Goal: Task Accomplishment & Management: Manage account settings

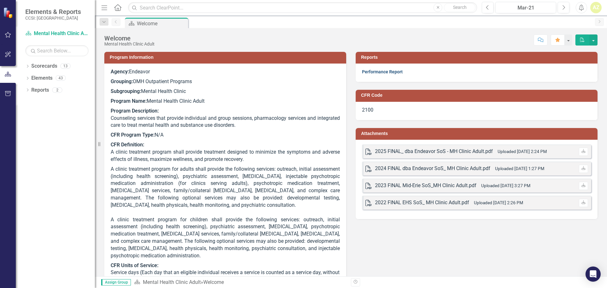
click at [396, 72] on link "Performance Report" at bounding box center [382, 71] width 41 height 5
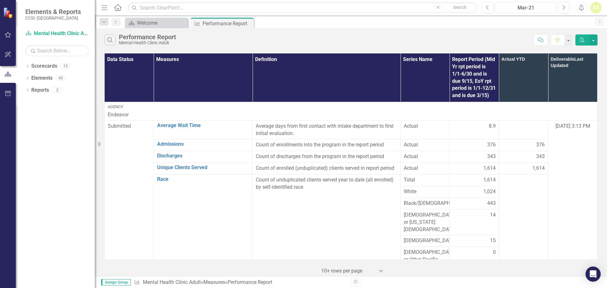
click at [522, 5] on div "Mar-21" at bounding box center [526, 8] width 56 height 8
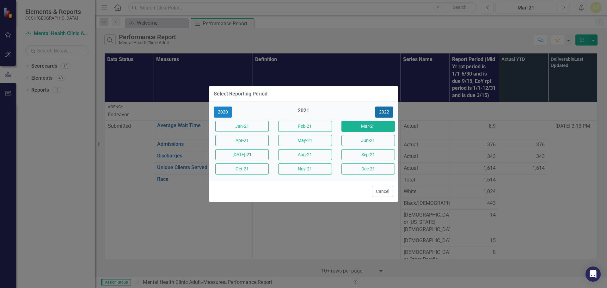
click at [387, 111] on button "2022" at bounding box center [384, 112] width 18 height 11
click at [387, 111] on button "2023" at bounding box center [384, 112] width 18 height 11
click at [386, 111] on button "2024" at bounding box center [384, 112] width 18 height 11
click at [365, 155] on button "Sep-24" at bounding box center [368, 154] width 53 height 11
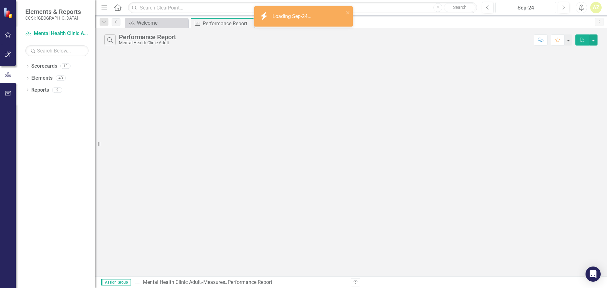
click at [514, 4] on div "Sep-24" at bounding box center [526, 8] width 56 height 8
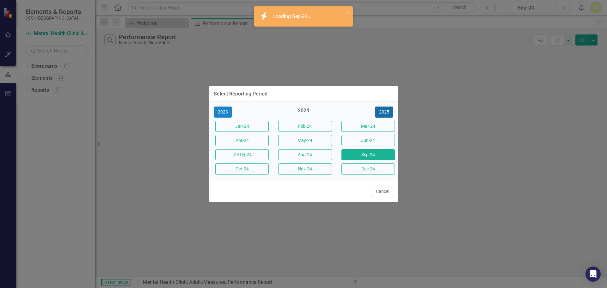
click at [384, 112] on button "2025" at bounding box center [384, 112] width 18 height 11
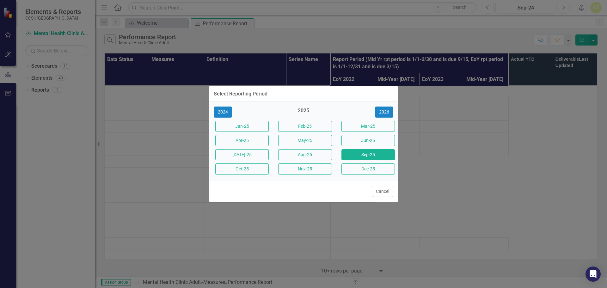
click at [369, 156] on button "Sep-25" at bounding box center [368, 154] width 53 height 11
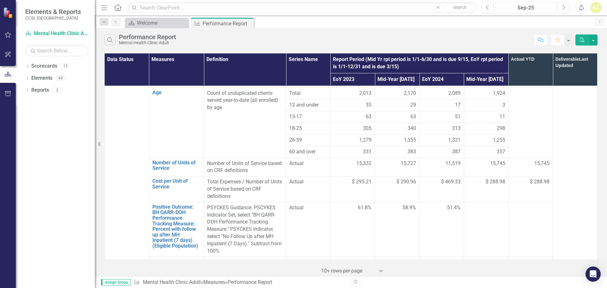
scroll to position [421, 0]
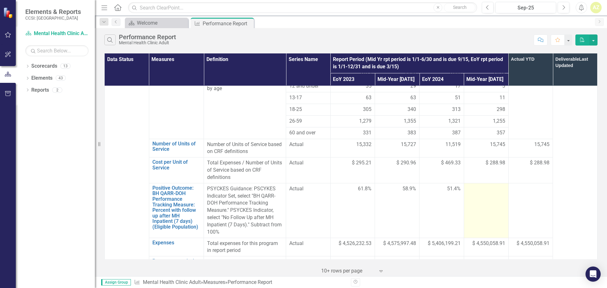
click at [489, 183] on td at bounding box center [486, 210] width 45 height 55
click at [478, 183] on td at bounding box center [486, 210] width 45 height 55
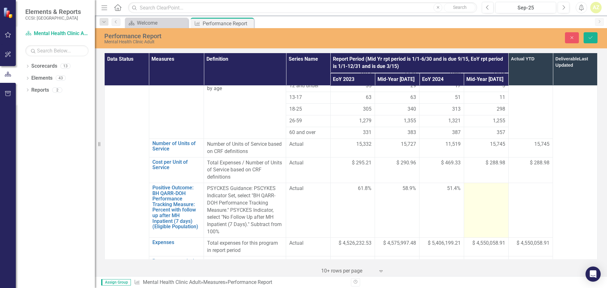
click at [479, 185] on div at bounding box center [487, 189] width 38 height 8
click at [475, 185] on div at bounding box center [487, 189] width 38 height 8
click at [480, 185] on input "number" at bounding box center [487, 191] width 38 height 12
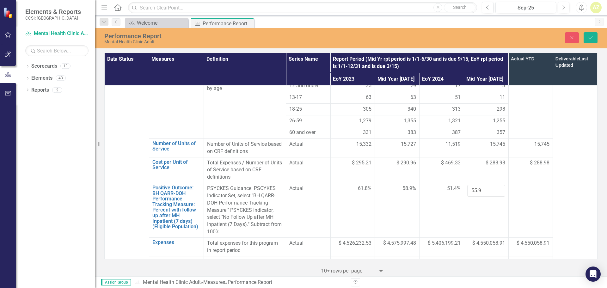
type input "55.9"
click at [540, 187] on td at bounding box center [531, 210] width 45 height 55
click at [589, 36] on icon "Save" at bounding box center [591, 37] width 6 height 4
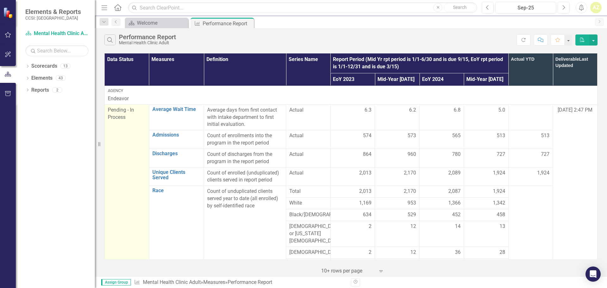
click at [116, 111] on span "Pending - In Process" at bounding box center [121, 113] width 26 height 13
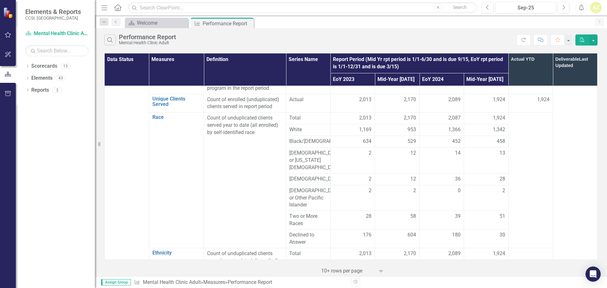
scroll to position [0, 0]
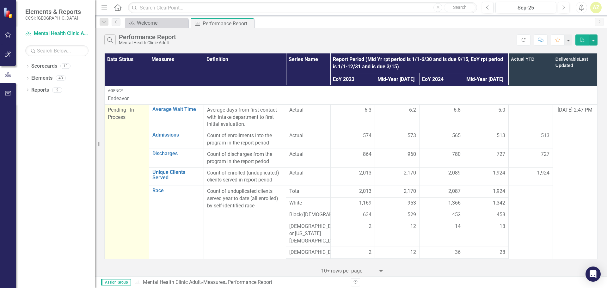
click at [120, 110] on span "Pending - In Process" at bounding box center [121, 113] width 26 height 13
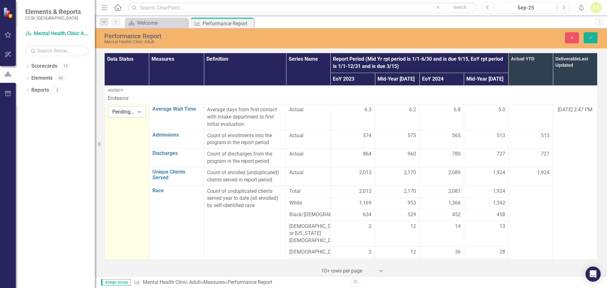
click at [135, 114] on div "Expand" at bounding box center [139, 112] width 11 height 10
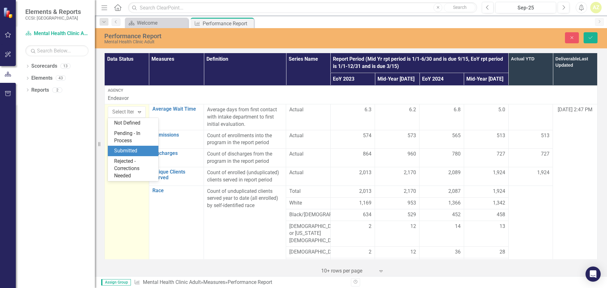
click at [137, 150] on div "Submitted" at bounding box center [134, 150] width 40 height 7
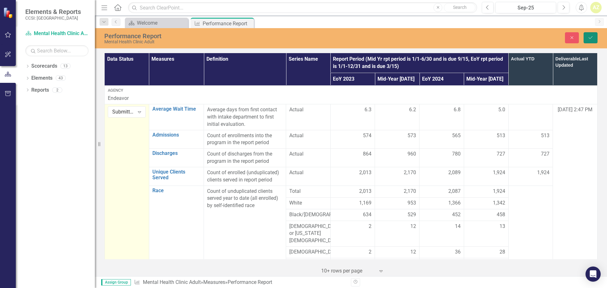
click at [590, 38] on icon "Save" at bounding box center [591, 37] width 6 height 4
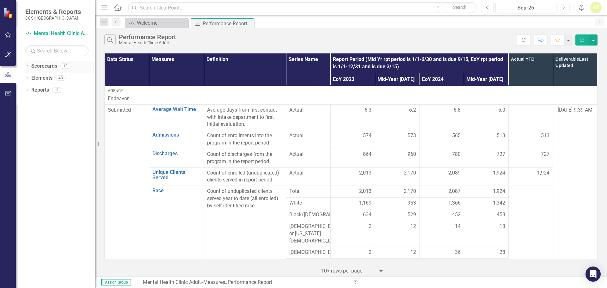
click at [31, 66] on div "Dropdown Scorecards 13" at bounding box center [60, 67] width 70 height 12
click at [27, 66] on icon "Dropdown" at bounding box center [27, 66] width 4 height 3
click at [32, 76] on icon "Dropdown" at bounding box center [30, 78] width 5 height 4
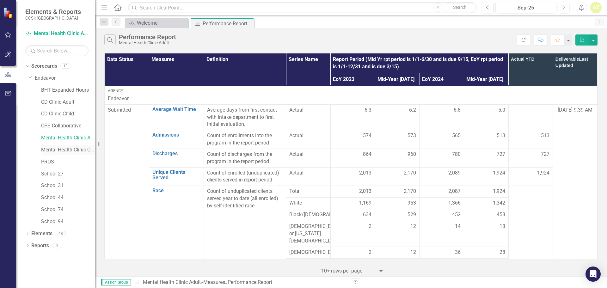
click at [72, 148] on link "Mental Health Clinic Child" at bounding box center [68, 149] width 54 height 7
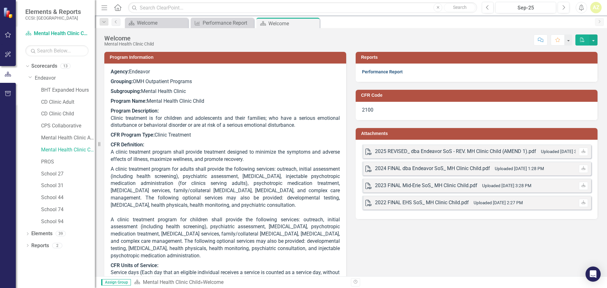
click at [370, 71] on link "Performance Report" at bounding box center [382, 71] width 41 height 5
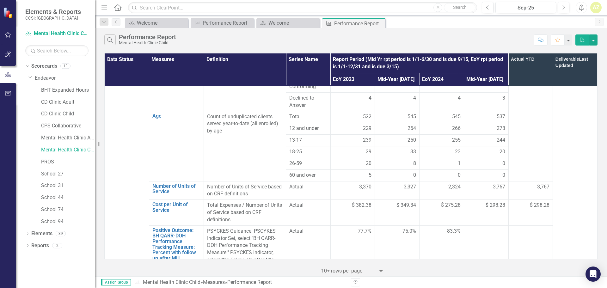
scroll to position [407, 0]
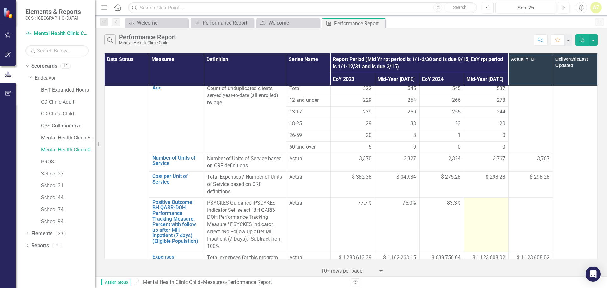
click at [492, 197] on td at bounding box center [486, 224] width 45 height 55
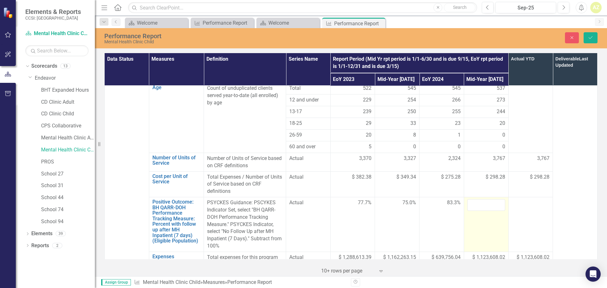
click at [492, 197] on td at bounding box center [486, 224] width 45 height 55
click at [487, 199] on input "number" at bounding box center [487, 205] width 38 height 12
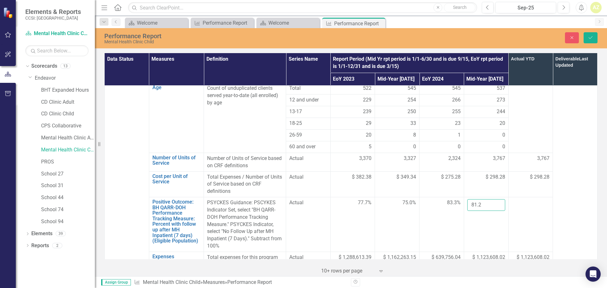
type input "81.2"
click at [509, 197] on td at bounding box center [531, 224] width 45 height 55
click at [482, 197] on td "81.2" at bounding box center [486, 224] width 45 height 55
click at [591, 34] on button "Save" at bounding box center [591, 37] width 14 height 11
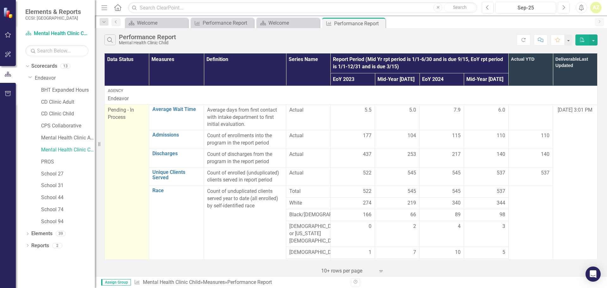
click at [122, 107] on div "Pending - In Process" at bounding box center [127, 114] width 38 height 15
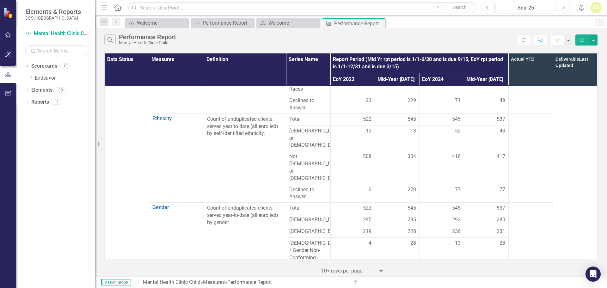
scroll to position [0, 0]
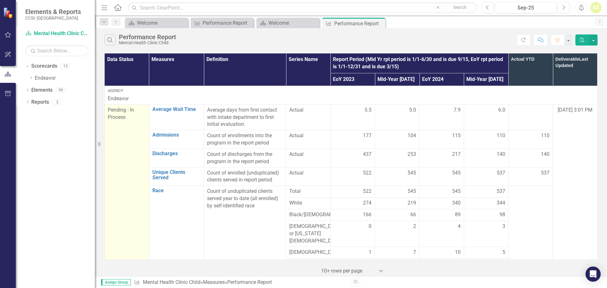
click at [123, 109] on span "Pending - In Process" at bounding box center [121, 113] width 26 height 13
click at [123, 117] on span "Pending - In Process" at bounding box center [121, 113] width 26 height 13
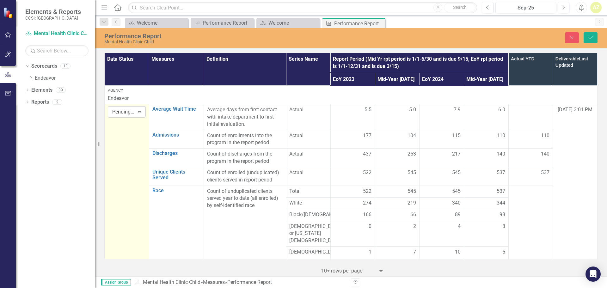
click at [123, 111] on div "Pending - In Process" at bounding box center [123, 112] width 22 height 7
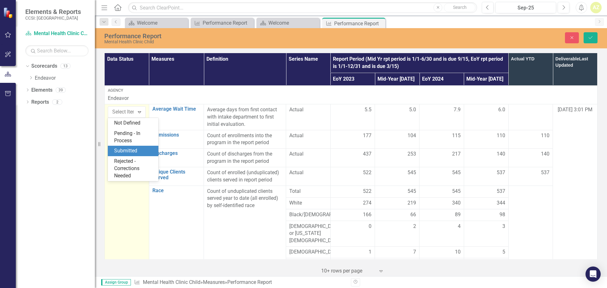
click at [129, 150] on div "Submitted" at bounding box center [134, 150] width 40 height 7
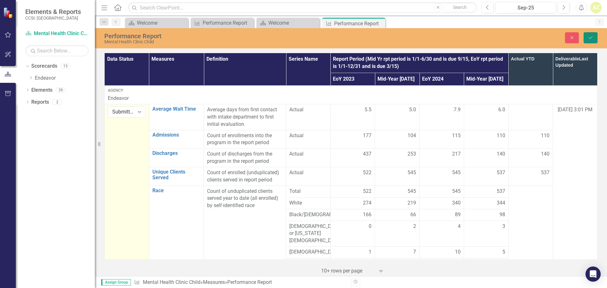
click at [597, 39] on button "Save" at bounding box center [591, 37] width 14 height 11
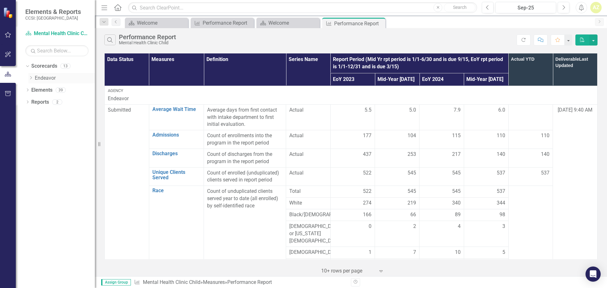
click at [30, 77] on icon "Dropdown" at bounding box center [30, 78] width 5 height 4
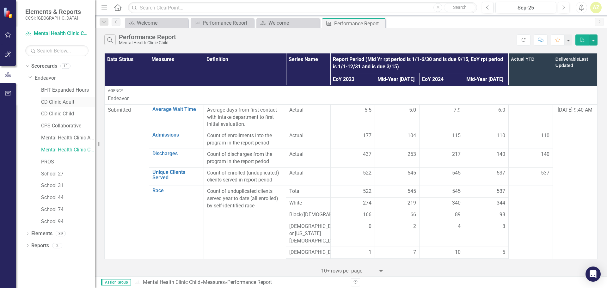
click at [53, 100] on link "CD Clinic Adult" at bounding box center [68, 102] width 54 height 7
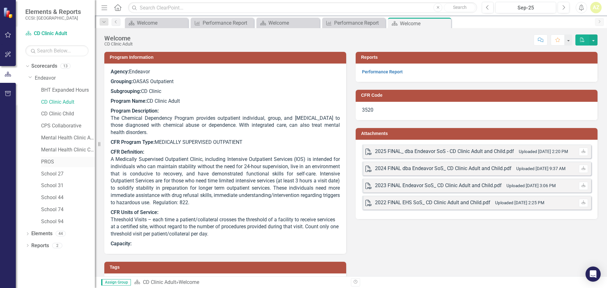
click at [51, 163] on link "PROS" at bounding box center [68, 162] width 54 height 7
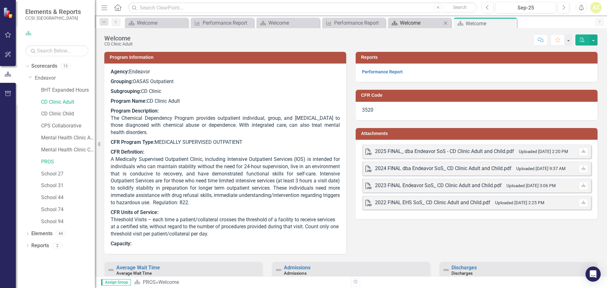
click at [415, 24] on div "Welcome" at bounding box center [421, 23] width 42 height 8
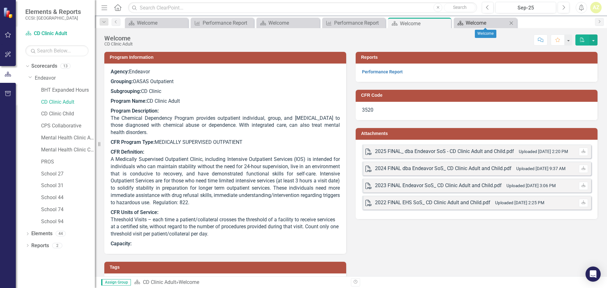
click at [477, 23] on div "Welcome" at bounding box center [487, 23] width 42 height 8
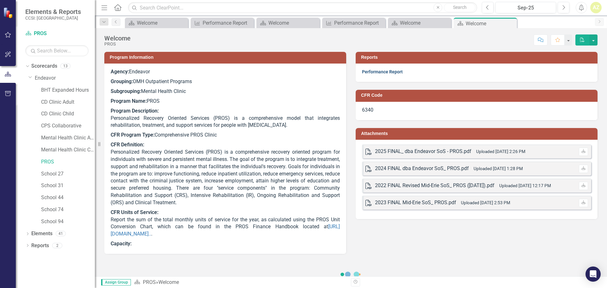
click at [367, 71] on link "Performance Report" at bounding box center [382, 71] width 41 height 5
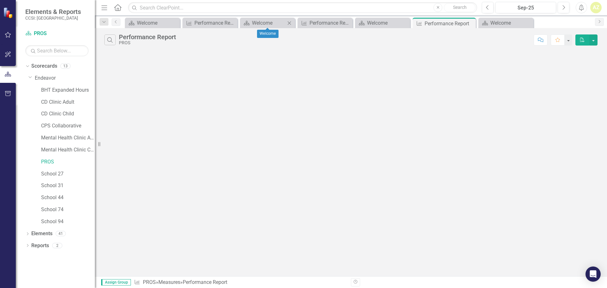
click at [289, 22] on icon "Close" at bounding box center [289, 23] width 6 height 5
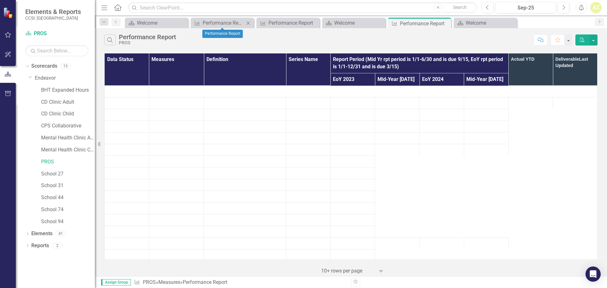
click at [251, 21] on icon "Close" at bounding box center [248, 23] width 6 height 5
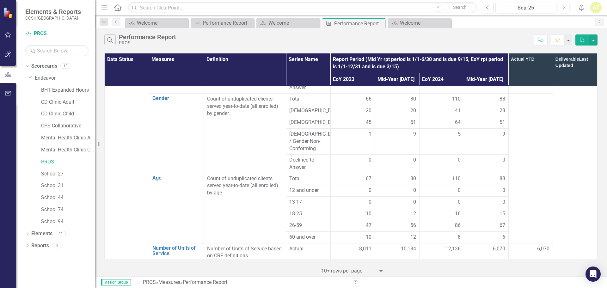
scroll to position [394, 0]
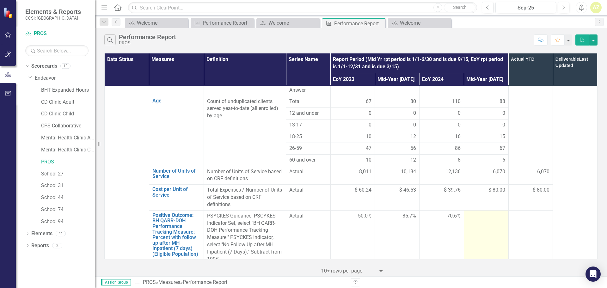
click at [485, 210] on td at bounding box center [486, 237] width 45 height 55
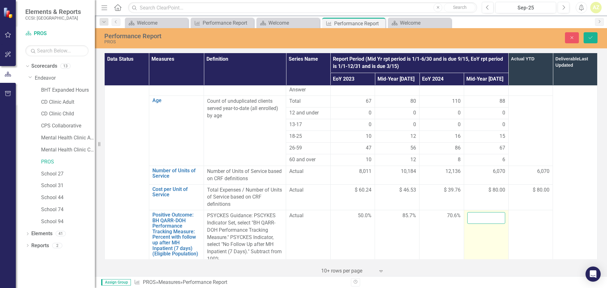
click at [480, 212] on input "number" at bounding box center [487, 218] width 38 height 12
type input "53.3"
click at [593, 39] on icon "Save" at bounding box center [591, 37] width 6 height 4
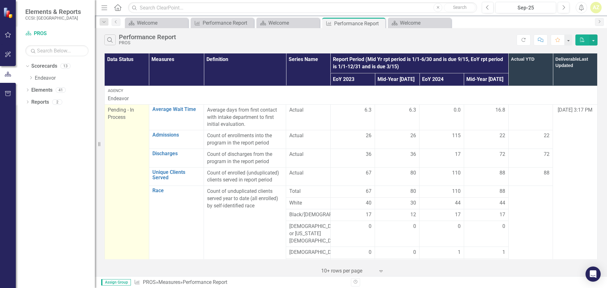
click at [111, 116] on span "Pending - In Process" at bounding box center [121, 113] width 26 height 13
click at [121, 116] on span "Pending - In Process" at bounding box center [121, 113] width 26 height 13
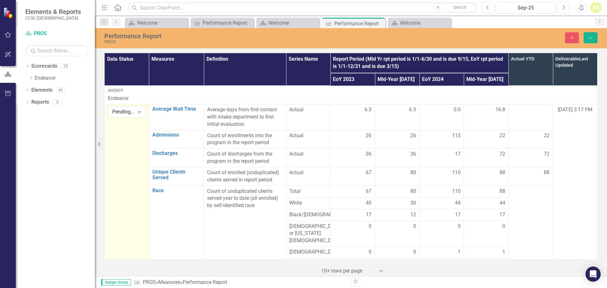
click at [122, 110] on div "Pending - In Process" at bounding box center [123, 112] width 22 height 7
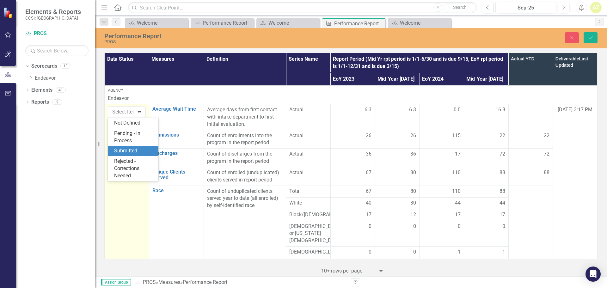
click at [119, 150] on div "Submitted" at bounding box center [134, 150] width 40 height 7
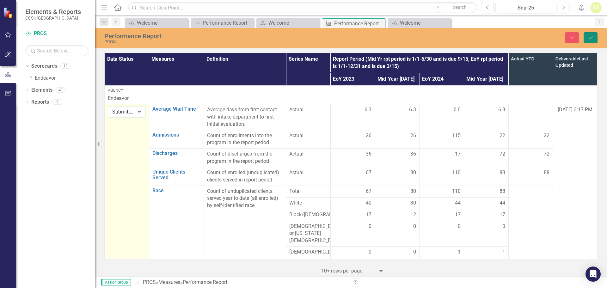
click at [592, 37] on icon "submit" at bounding box center [591, 37] width 4 height 3
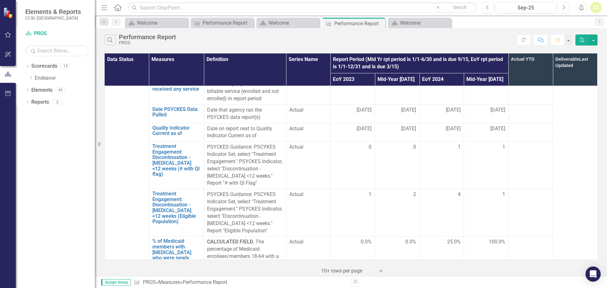
scroll to position [578, 0]
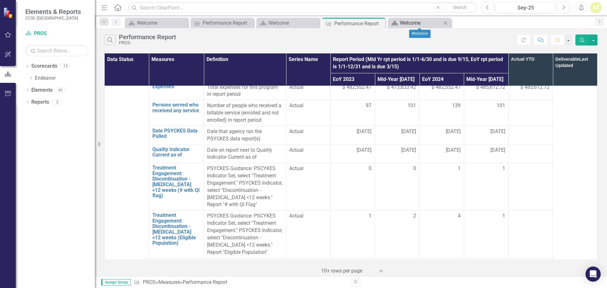
click at [401, 22] on div "Welcome" at bounding box center [421, 23] width 42 height 8
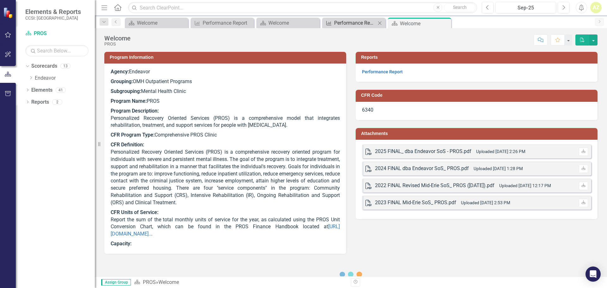
click at [342, 23] on div "Performance Report" at bounding box center [355, 23] width 42 height 8
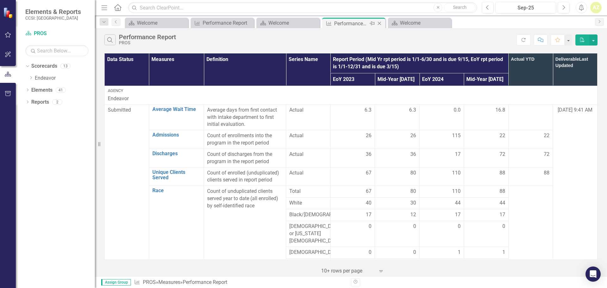
click at [380, 23] on icon "Close" at bounding box center [380, 23] width 6 height 5
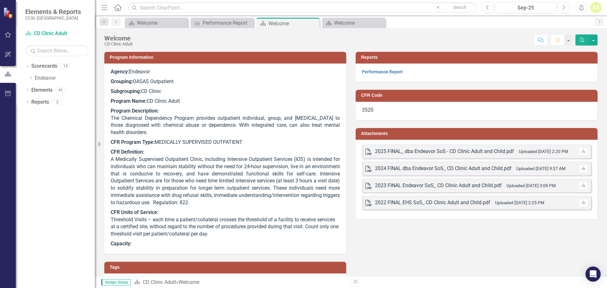
drag, startPoint x: 380, startPoint y: 23, endPoint x: 337, endPoint y: 20, distance: 43.5
click at [283, 22] on div "Welcome" at bounding box center [294, 24] width 50 height 8
click at [380, 22] on icon "Close" at bounding box center [380, 23] width 6 height 5
click at [379, 73] on link "Performance Report" at bounding box center [382, 71] width 41 height 5
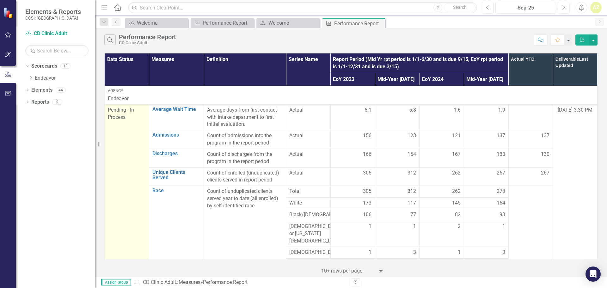
click at [116, 115] on span "Pending - In Process" at bounding box center [121, 113] width 26 height 13
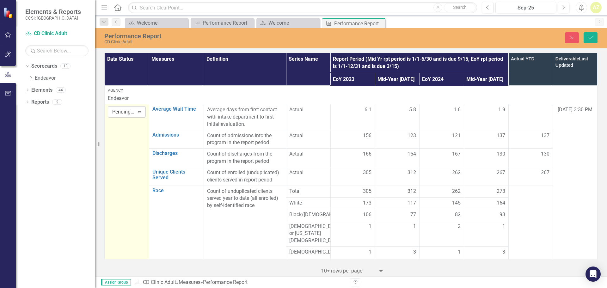
click at [122, 109] on div "Pending - In Process" at bounding box center [123, 112] width 22 height 7
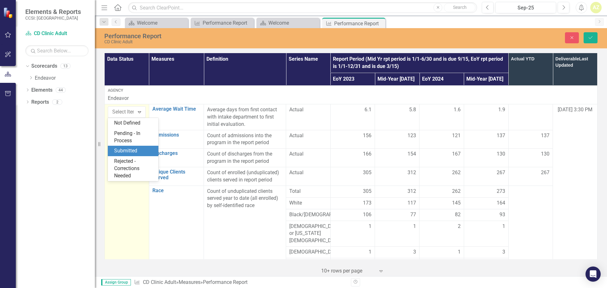
click at [127, 151] on div "Submitted" at bounding box center [134, 150] width 40 height 7
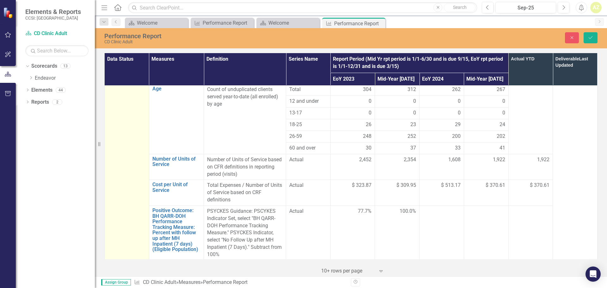
scroll to position [429, 0]
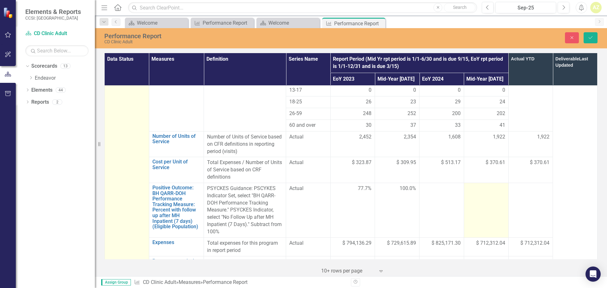
click at [482, 183] on td at bounding box center [486, 210] width 45 height 55
click at [480, 185] on input "number" at bounding box center [487, 191] width 38 height 12
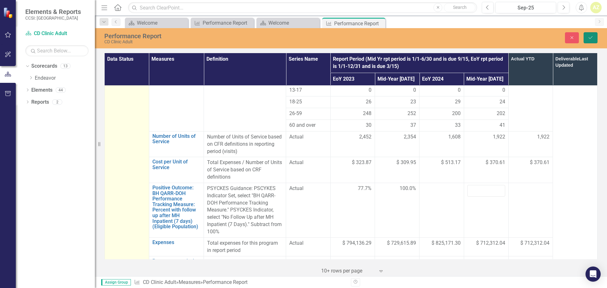
click at [593, 40] on button "Save" at bounding box center [591, 37] width 14 height 11
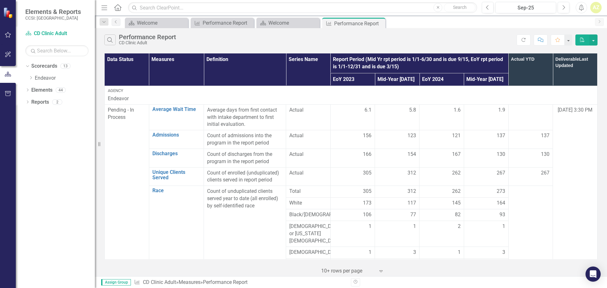
click at [334, 39] on div "Search Performance Report CD Clinic Adult" at bounding box center [310, 39] width 413 height 11
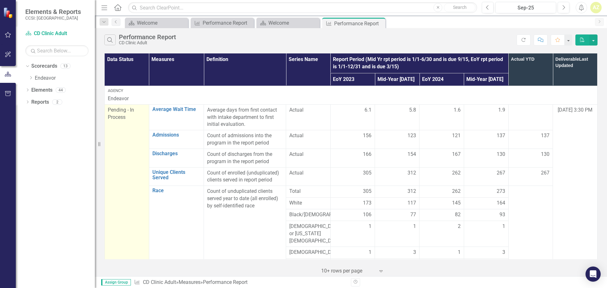
click at [123, 112] on span "Pending - In Process" at bounding box center [121, 113] width 26 height 13
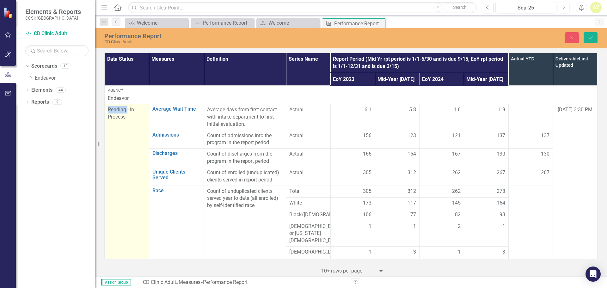
click at [123, 117] on span "Pending - In Process" at bounding box center [121, 113] width 26 height 13
click at [119, 115] on div "Submitted" at bounding box center [123, 112] width 22 height 7
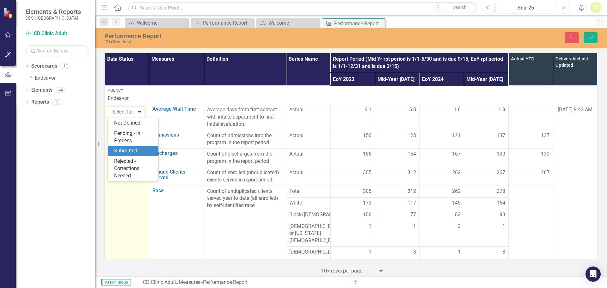
click at [118, 152] on div "Submitted" at bounding box center [134, 150] width 40 height 7
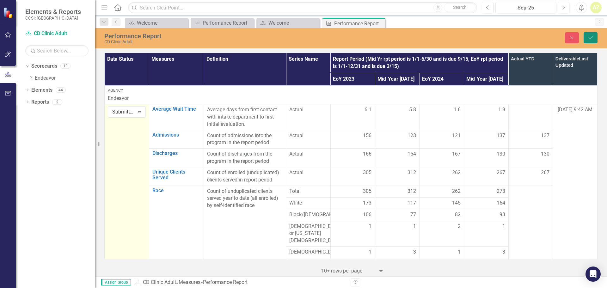
click at [591, 38] on icon "Save" at bounding box center [591, 37] width 6 height 4
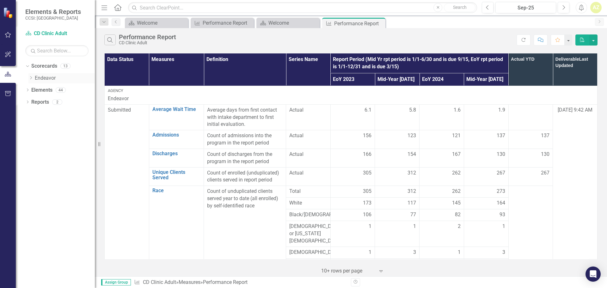
click at [29, 78] on icon "Dropdown" at bounding box center [30, 78] width 5 height 4
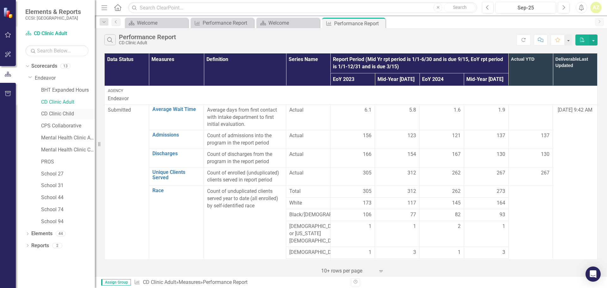
click at [52, 115] on link "CD Clinic Child" at bounding box center [68, 113] width 54 height 7
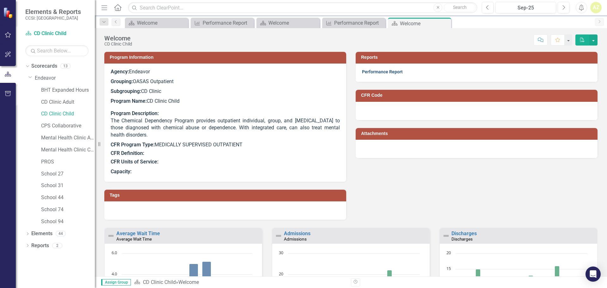
click at [377, 74] on link "Performance Report" at bounding box center [382, 71] width 41 height 5
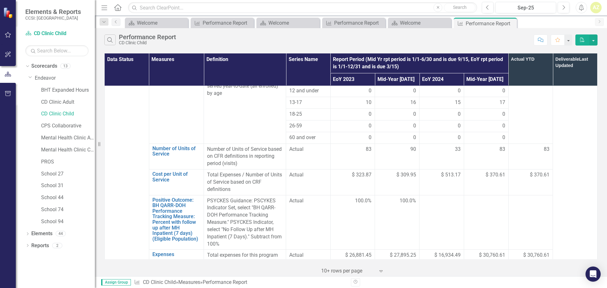
scroll to position [430, 0]
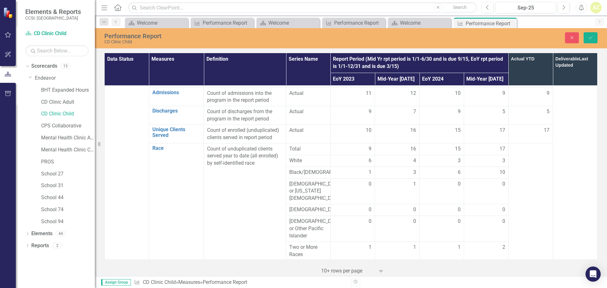
scroll to position [0, 0]
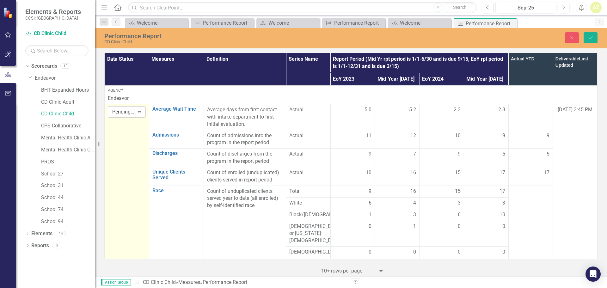
click at [125, 110] on div "Pending - In Process" at bounding box center [123, 112] width 22 height 7
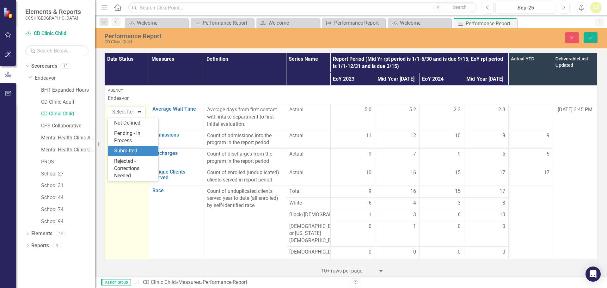
click at [120, 146] on div "Submitted" at bounding box center [133, 151] width 51 height 10
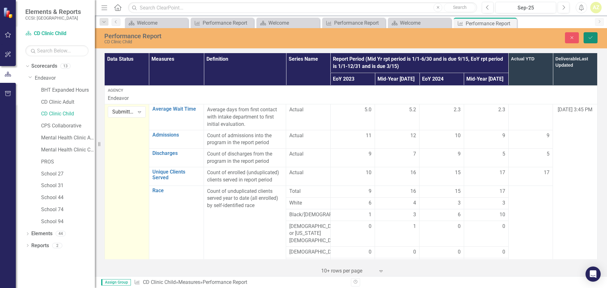
click at [592, 37] on icon "Save" at bounding box center [591, 37] width 6 height 4
